Goal: Task Accomplishment & Management: Use online tool/utility

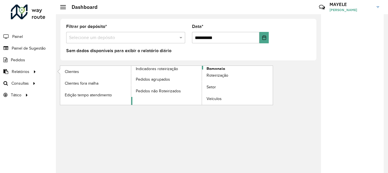
click at [213, 68] on span "Romaneio" at bounding box center [216, 69] width 19 height 6
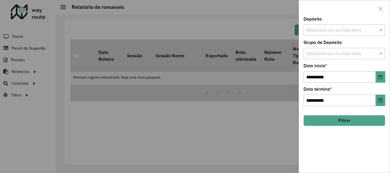
click at [354, 30] on input "text" at bounding box center [341, 30] width 73 height 7
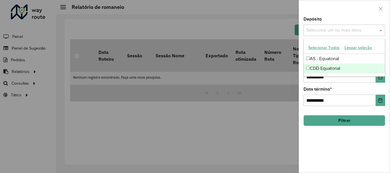
click at [326, 69] on div "CDD Equatorial" at bounding box center [344, 69] width 81 height 10
click at [380, 77] on icon "Choose Date" at bounding box center [380, 77] width 5 height 5
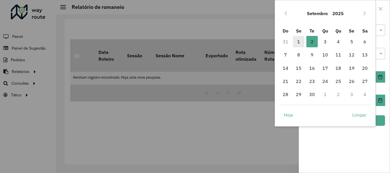
click at [300, 42] on span "1" at bounding box center [298, 41] width 11 height 11
type input "**********"
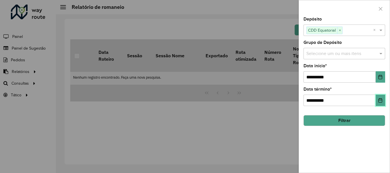
click at [384, 99] on button "Choose Date" at bounding box center [380, 100] width 9 height 11
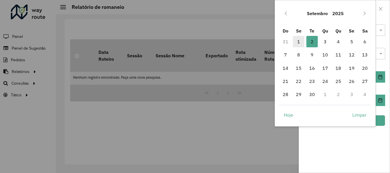
click at [301, 40] on span "1" at bounding box center [298, 41] width 11 height 11
type input "**********"
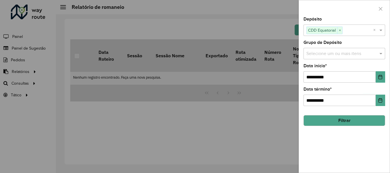
click at [375, 117] on button "Filtrar" at bounding box center [344, 120] width 82 height 11
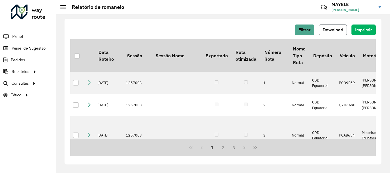
click at [342, 33] on button "Download" at bounding box center [333, 30] width 28 height 11
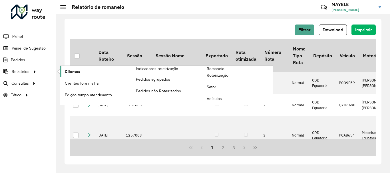
click at [90, 72] on link "Clientes" at bounding box center [95, 71] width 71 height 11
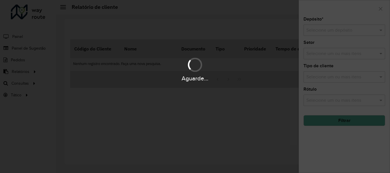
click at [323, 29] on div "Aguarde..." at bounding box center [195, 86] width 390 height 173
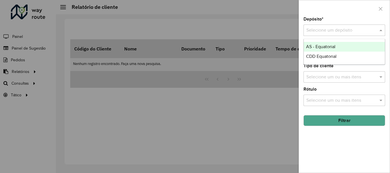
click at [323, 29] on input "text" at bounding box center [338, 30] width 65 height 7
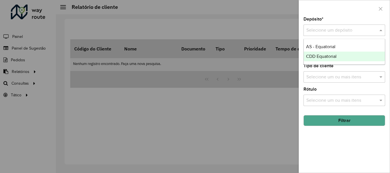
click at [328, 57] on span "CDD Equatorial" at bounding box center [321, 56] width 31 height 5
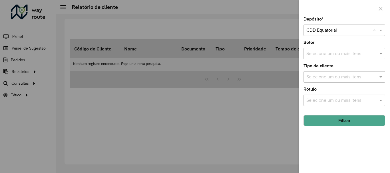
click at [341, 124] on button "Filtrar" at bounding box center [344, 120] width 82 height 11
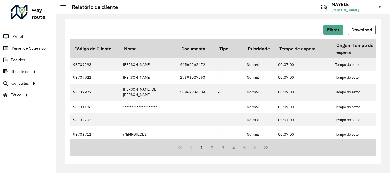
click at [359, 32] on span "Download" at bounding box center [361, 29] width 21 height 5
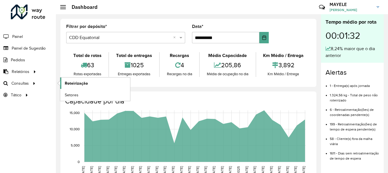
click at [79, 84] on span "Roteirização" at bounding box center [76, 84] width 23 height 6
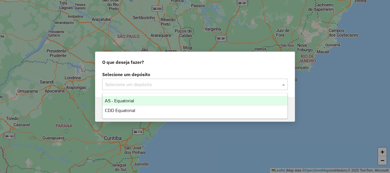
click at [142, 87] on input "text" at bounding box center [189, 84] width 168 height 7
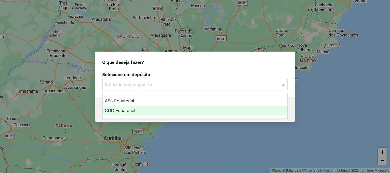
click at [148, 107] on div "CDD Equatorial" at bounding box center [194, 111] width 185 height 10
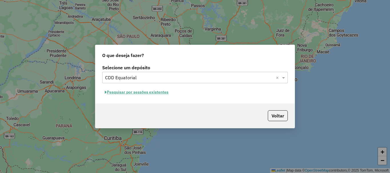
click at [159, 93] on button "Pesquisar por sessões existentes" at bounding box center [136, 92] width 69 height 9
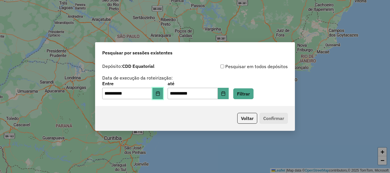
click at [159, 93] on icon "Choose Date" at bounding box center [158, 93] width 5 height 5
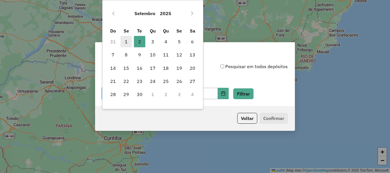
click at [128, 44] on span "1" at bounding box center [125, 41] width 11 height 11
type input "**********"
click at [128, 44] on span "1" at bounding box center [125, 41] width 11 height 11
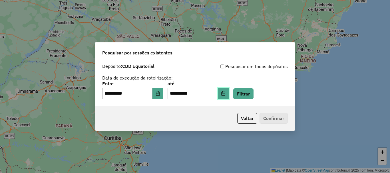
click at [226, 95] on icon "Choose Date" at bounding box center [223, 93] width 5 height 5
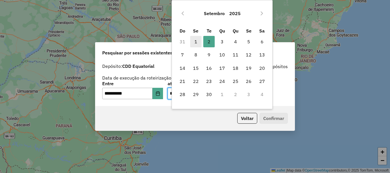
click at [195, 41] on span "1" at bounding box center [195, 41] width 11 height 11
type input "**********"
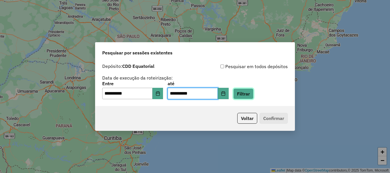
click at [254, 97] on button "Filtrar" at bounding box center [243, 93] width 20 height 11
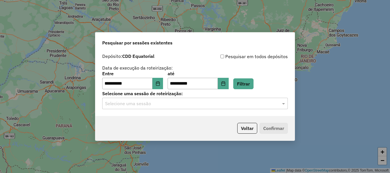
click at [173, 107] on div "Selecione uma sessão" at bounding box center [195, 103] width 186 height 11
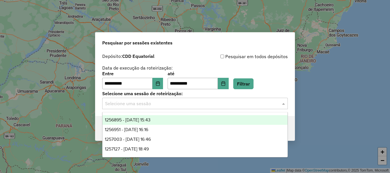
click at [151, 124] on div "1256895 - 01/09/2025 15:43" at bounding box center [194, 120] width 185 height 10
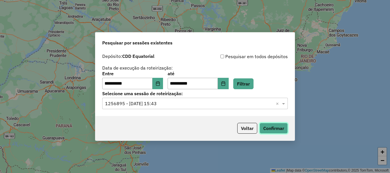
click at [268, 128] on button "Confirmar" at bounding box center [273, 128] width 28 height 11
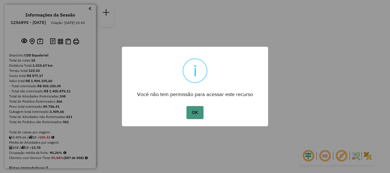
click at [198, 118] on button "OK" at bounding box center [194, 112] width 17 height 13
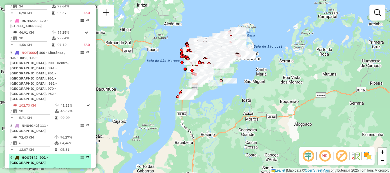
scroll to position [285, 0]
